Goal: Information Seeking & Learning: Learn about a topic

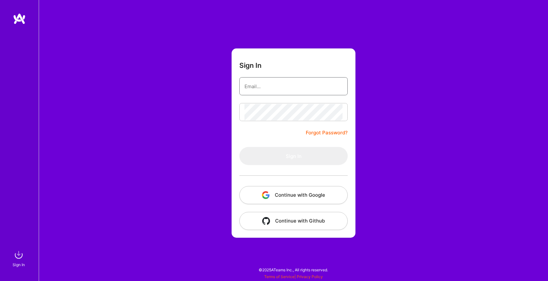
click at [309, 89] on input "email" at bounding box center [293, 86] width 98 height 16
type input "[EMAIL_ADDRESS][DOMAIN_NAME]"
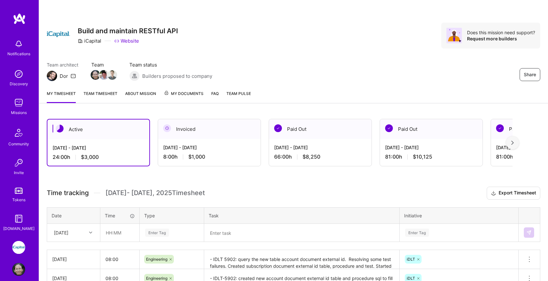
click at [18, 101] on img at bounding box center [18, 102] width 13 height 13
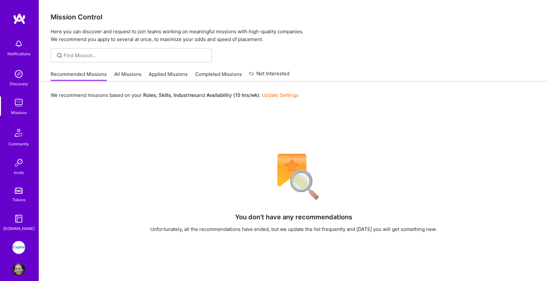
click at [133, 74] on link "All Missions" at bounding box center [127, 76] width 27 height 11
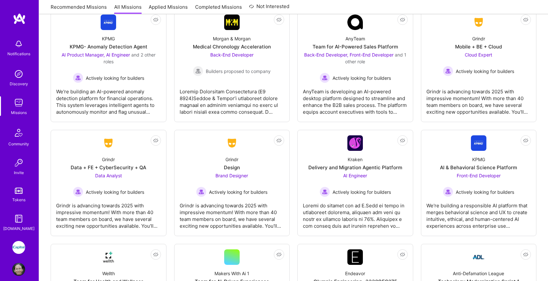
scroll to position [1307, 0]
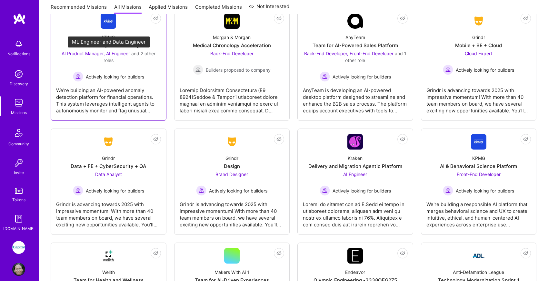
click at [150, 53] on span "and 2 other roles" at bounding box center [130, 57] width 52 height 12
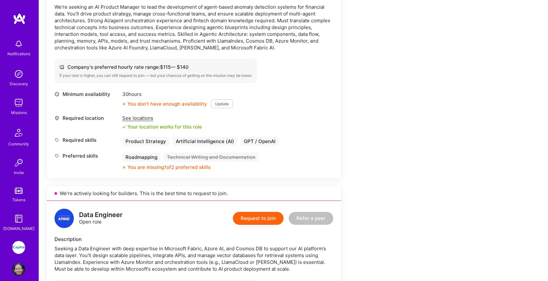
scroll to position [384, 0]
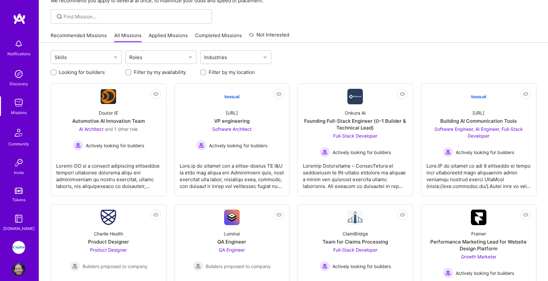
scroll to position [36, 0]
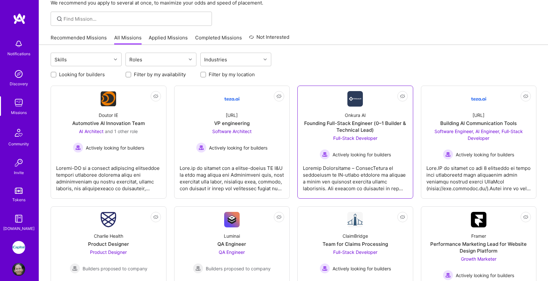
click at [354, 139] on span "Full-Stack Developer" at bounding box center [355, 137] width 44 height 5
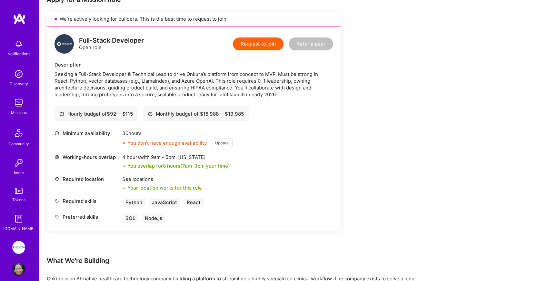
scroll to position [140, 0]
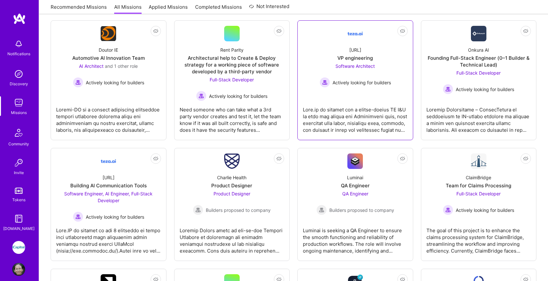
scroll to position [102, 0]
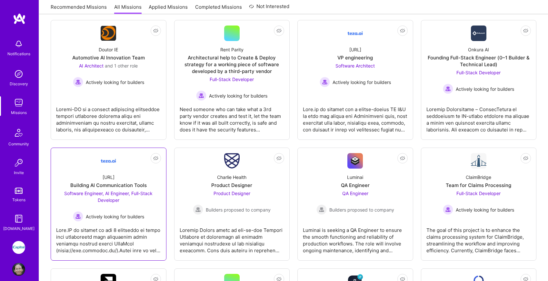
click at [124, 184] on div "Building AI Communication Tools" at bounding box center [108, 185] width 76 height 7
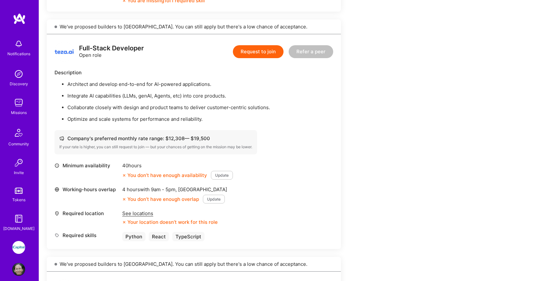
scroll to position [386, 0]
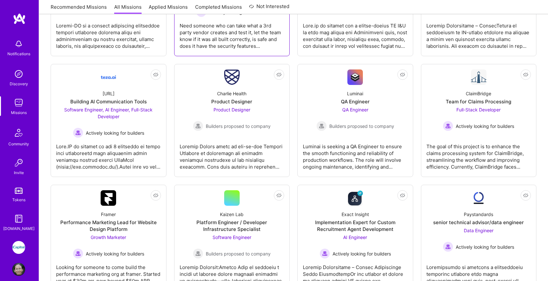
scroll to position [190, 0]
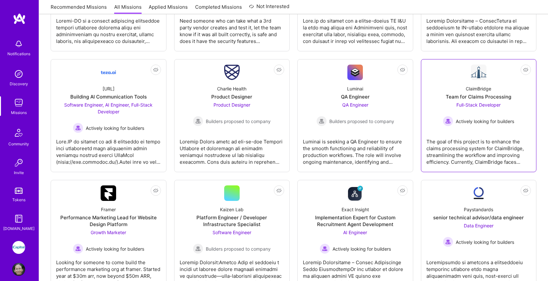
click at [466, 144] on div "The goal of this project is to enhance the claims processing system for ClaimBr…" at bounding box center [478, 149] width 105 height 32
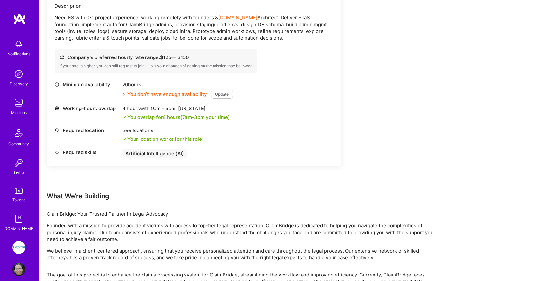
scroll to position [236, 0]
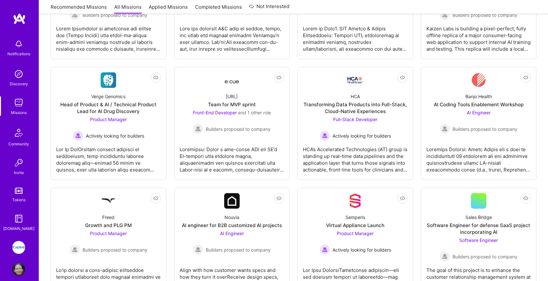
scroll to position [545, 0]
click at [140, 142] on div at bounding box center [108, 156] width 105 height 32
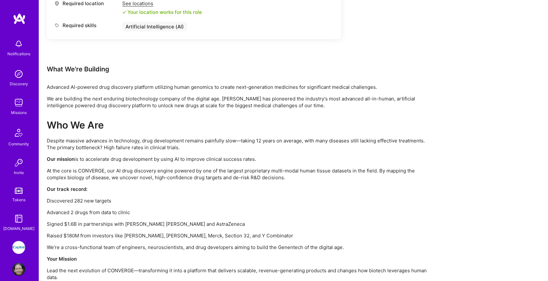
scroll to position [334, 0]
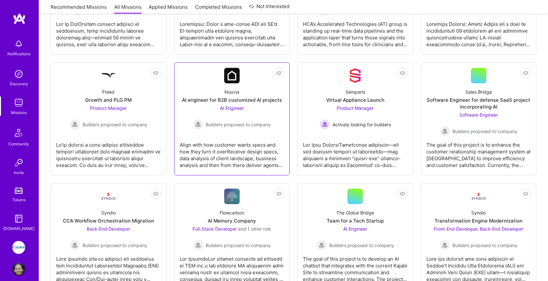
scroll to position [671, 0]
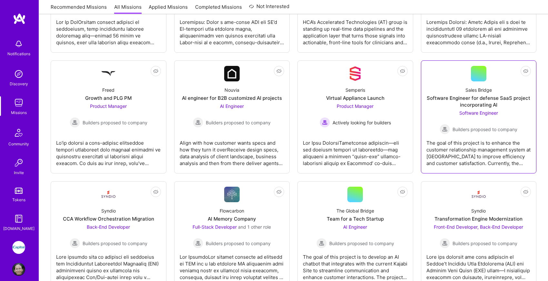
click at [469, 148] on div "The goal of this project is to enhance the customer relationship management sys…" at bounding box center [478, 150] width 105 height 32
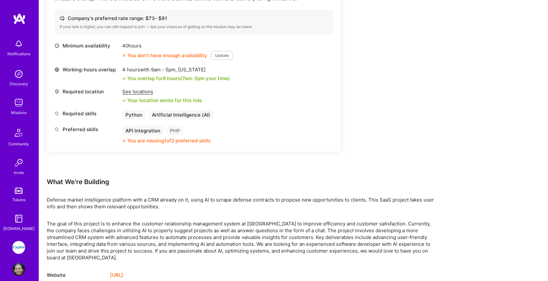
scroll to position [242, 0]
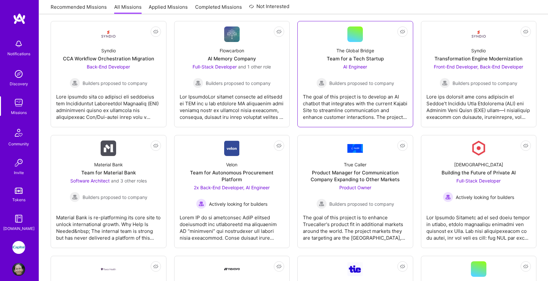
scroll to position [833, 0]
